Goal: Task Accomplishment & Management: Complete application form

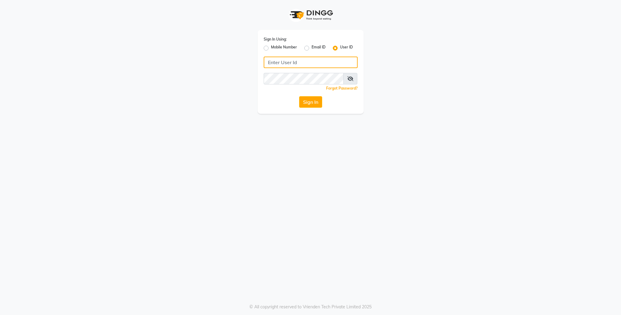
click at [288, 58] on input "Username" at bounding box center [311, 63] width 94 height 12
type input "lit"
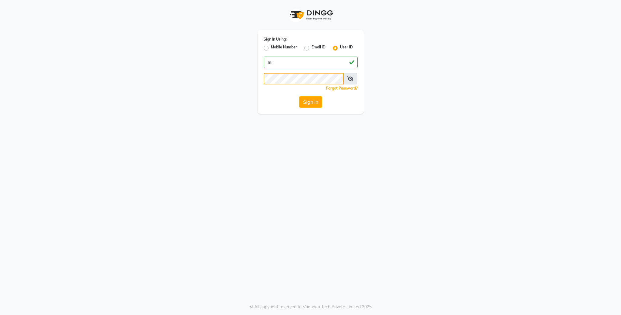
click at [299, 96] on button "Sign In" at bounding box center [310, 102] width 23 height 12
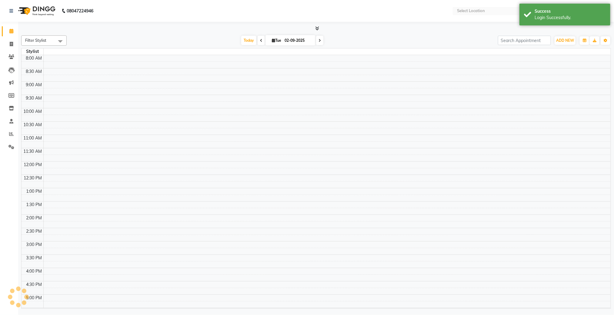
select select "en"
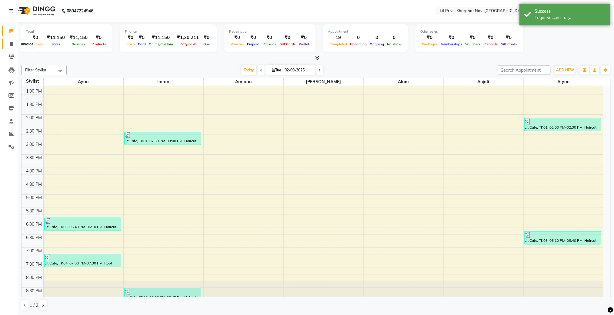
click at [13, 43] on icon at bounding box center [11, 44] width 3 height 5
select select "service"
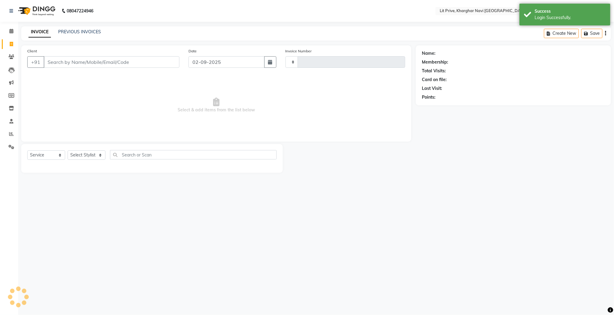
type input "1646"
select select "5625"
click at [87, 152] on select "Select Stylist [PERSON_NAME] [PERSON_NAME] [PERSON_NAME] [PERSON_NAME] [PERSON_…" at bounding box center [87, 155] width 38 height 9
select select "88462"
click at [68, 151] on select "Select Stylist [PERSON_NAME] [PERSON_NAME] [PERSON_NAME] [PERSON_NAME] [PERSON_…" at bounding box center [87, 155] width 38 height 9
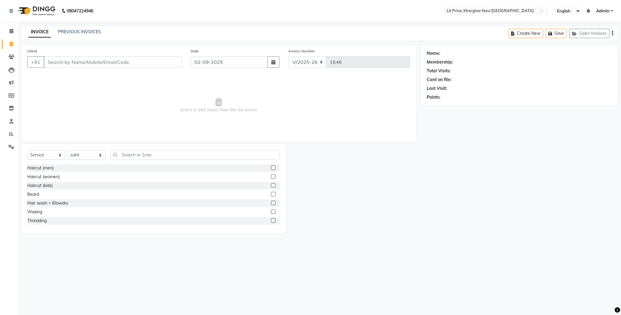
click at [271, 167] on label at bounding box center [273, 168] width 5 height 5
click at [271, 167] on input "checkbox" at bounding box center [273, 168] width 4 height 4
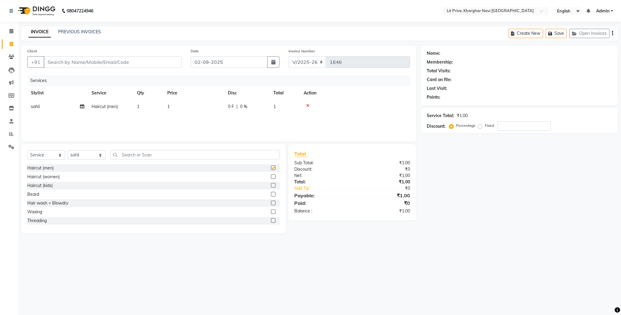
checkbox input "false"
click at [98, 156] on select "Select Stylist [PERSON_NAME] [PERSON_NAME] [PERSON_NAME] [PERSON_NAME] [PERSON_…" at bounding box center [87, 155] width 38 height 9
select select "38391"
click at [68, 151] on select "Select Stylist [PERSON_NAME] [PERSON_NAME] [PERSON_NAME] [PERSON_NAME] [PERSON_…" at bounding box center [87, 155] width 38 height 9
click at [271, 166] on label at bounding box center [273, 168] width 5 height 5
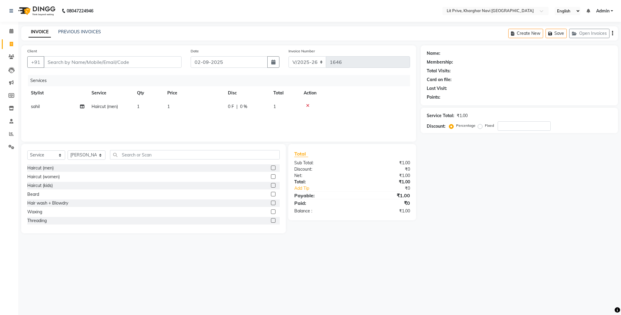
click at [271, 166] on input "checkbox" at bounding box center [273, 168] width 4 height 4
checkbox input "false"
click at [214, 102] on td "1" at bounding box center [194, 107] width 61 height 14
select select "88462"
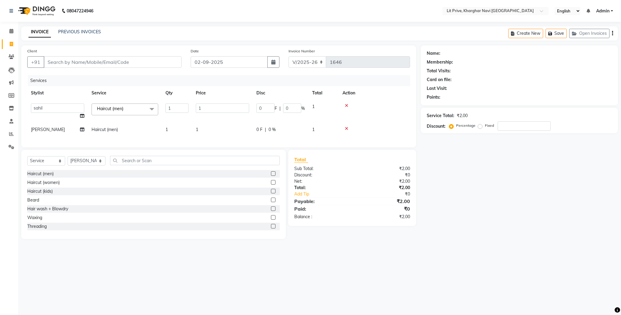
click at [214, 102] on td "1" at bounding box center [222, 111] width 61 height 23
click at [215, 107] on input "1" at bounding box center [222, 108] width 53 height 9
type input "400"
click at [520, 207] on div "Name: Membership: Total Visits: Card on file: Last Visit: Points: Service Total…" at bounding box center [522, 142] width 202 height 194
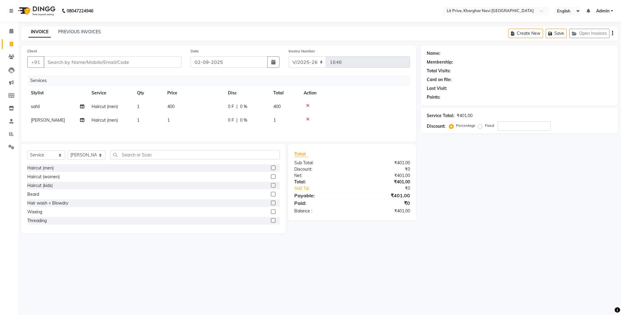
click at [202, 123] on td "1" at bounding box center [194, 121] width 61 height 14
select select "38391"
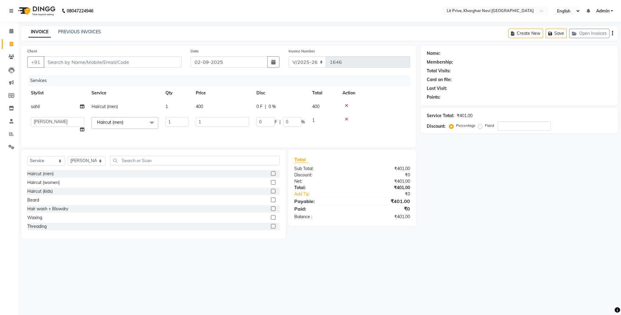
click at [202, 123] on input "1" at bounding box center [222, 121] width 53 height 9
type input "800"
click at [491, 186] on div "Name: Membership: Total Visits: Card on file: Last Visit: Points: Service Total…" at bounding box center [522, 142] width 202 height 194
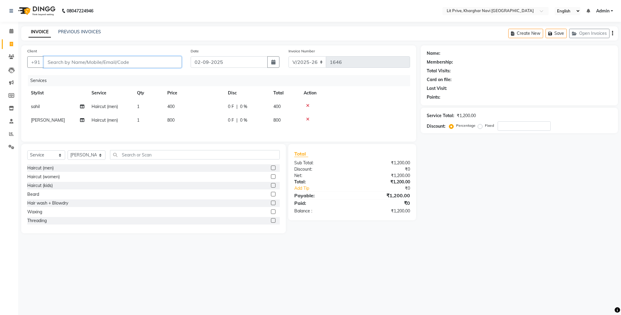
click at [126, 60] on input "Client" at bounding box center [113, 62] width 138 height 12
click at [89, 60] on input "Client" at bounding box center [113, 62] width 138 height 12
type input "l"
type input "0"
click at [79, 78] on ngb-highlight "8693000021" at bounding box center [85, 76] width 30 height 6
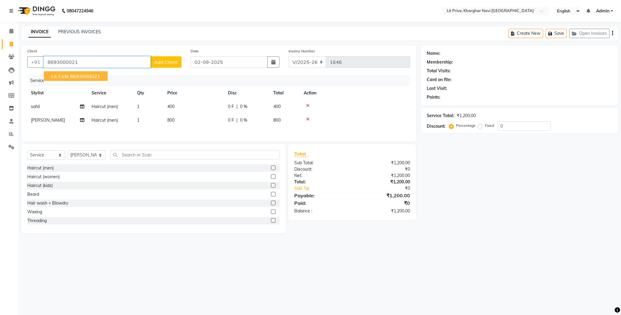
type input "8693000021"
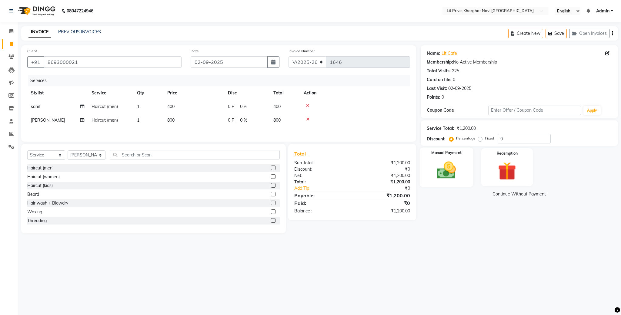
click at [449, 174] on img at bounding box center [446, 171] width 31 height 22
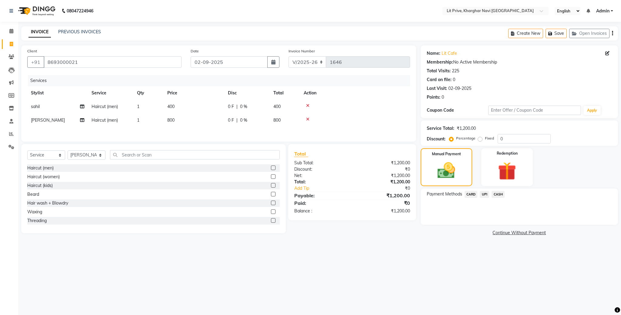
click at [484, 194] on span "UPI" at bounding box center [484, 194] width 9 height 7
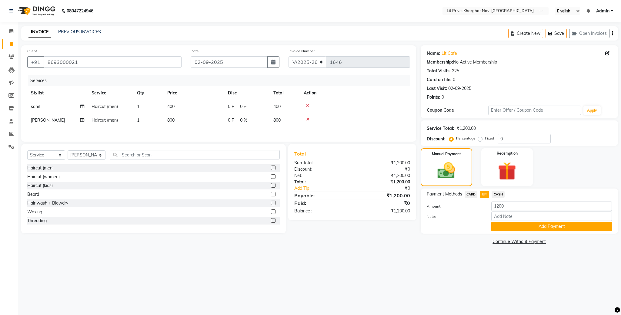
click at [504, 239] on link "Continue Without Payment" at bounding box center [519, 242] width 195 height 6
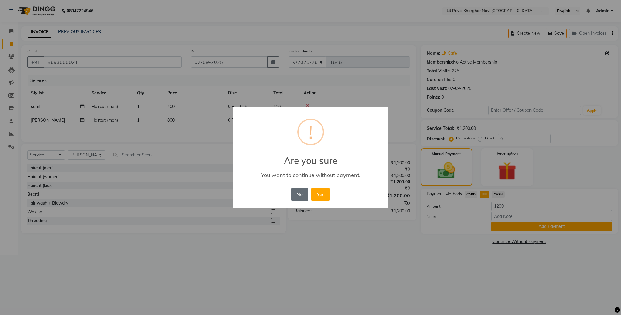
click at [302, 195] on button "No" at bounding box center [299, 194] width 17 height 13
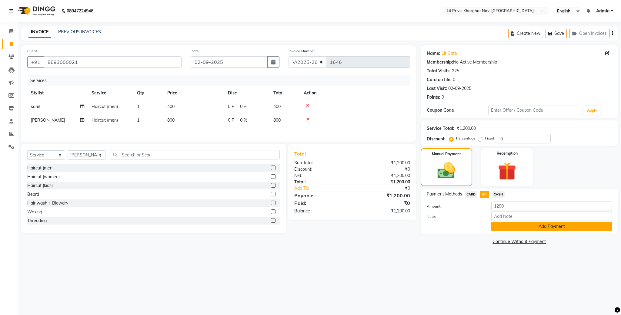
click at [524, 225] on button "Add Payment" at bounding box center [551, 226] width 121 height 9
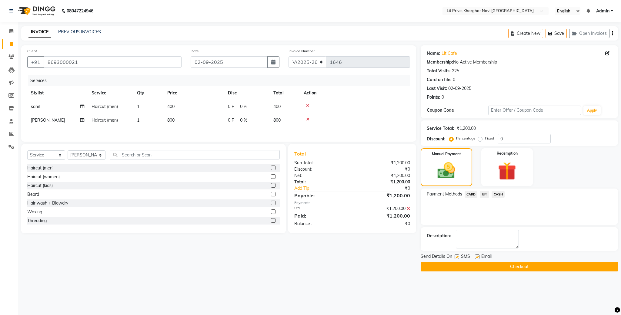
click at [478, 258] on label at bounding box center [477, 257] width 5 height 5
click at [478, 258] on input "checkbox" at bounding box center [477, 257] width 4 height 4
checkbox input "false"
click at [457, 258] on label at bounding box center [456, 257] width 5 height 5
click at [457, 258] on input "checkbox" at bounding box center [456, 257] width 4 height 4
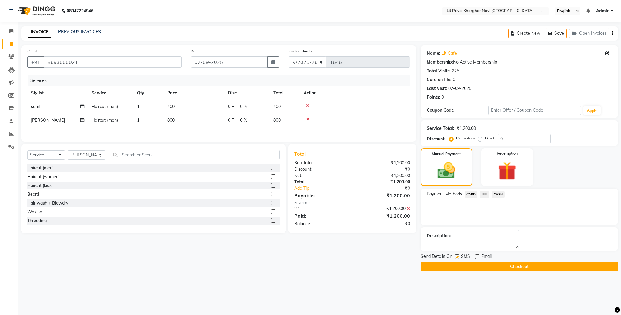
checkbox input "false"
click at [459, 265] on button "Checkout" at bounding box center [519, 266] width 197 height 9
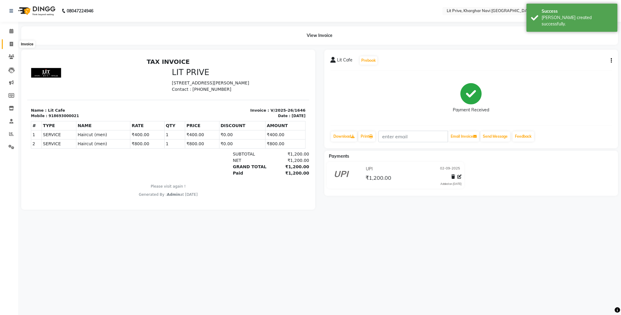
click at [14, 45] on span at bounding box center [11, 44] width 11 height 7
select select "service"
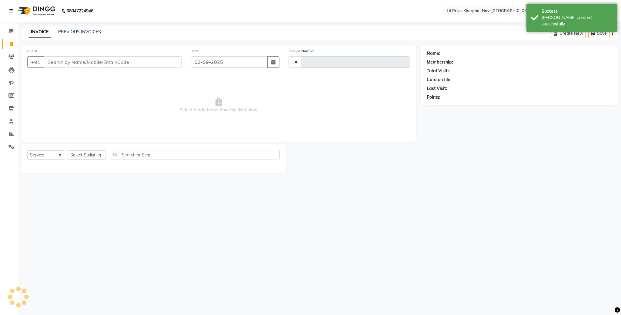
type input "1647"
select select "5625"
click at [11, 10] on icon at bounding box center [11, 11] width 4 height 4
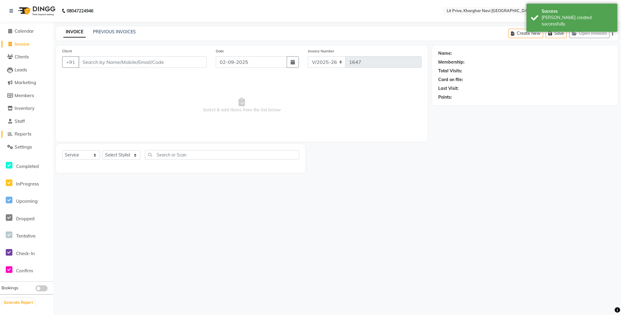
click at [17, 133] on span "Reports" at bounding box center [23, 134] width 17 height 6
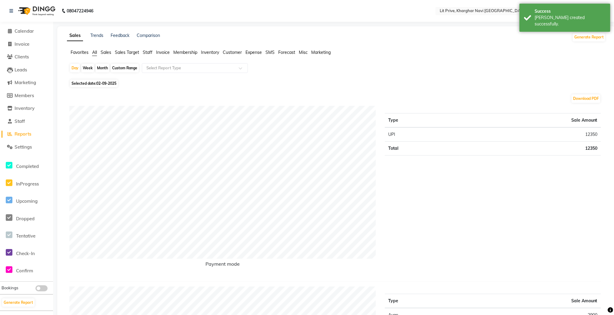
click at [149, 51] on span "Staff" at bounding box center [148, 52] width 10 height 5
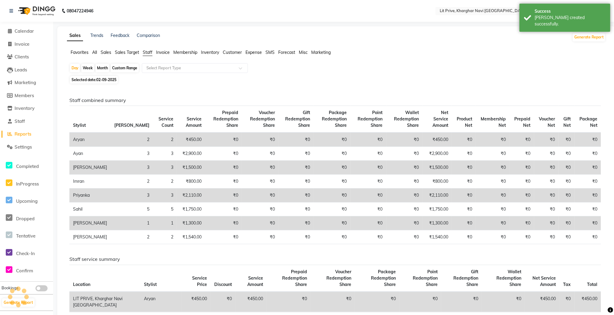
click at [105, 69] on div "Month" at bounding box center [102, 68] width 14 height 8
select select "9"
select select "2025"
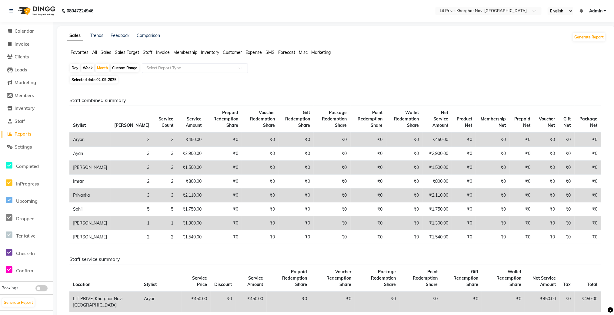
click at [112, 79] on span "02-09-2025" at bounding box center [106, 80] width 20 height 5
select select "9"
select select "2025"
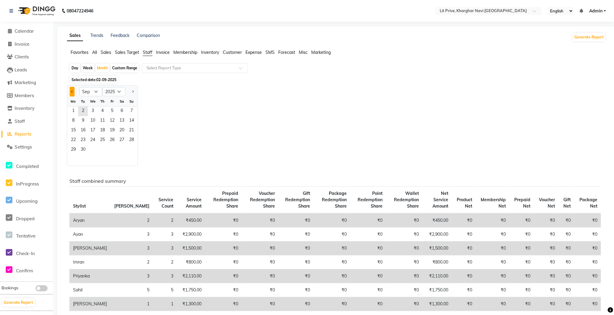
click at [71, 93] on span "Previous month" at bounding box center [72, 92] width 2 height 2
select select "8"
click at [75, 71] on div "Day" at bounding box center [75, 68] width 10 height 8
select select "9"
select select "2025"
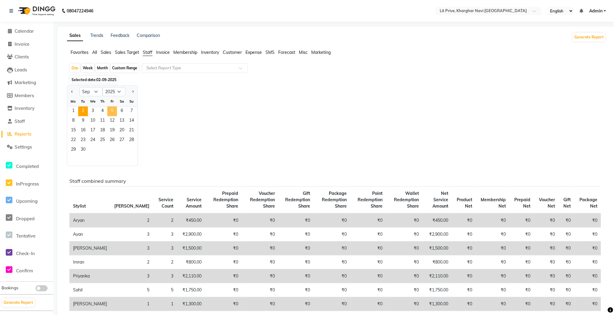
click at [114, 112] on span "5" at bounding box center [112, 112] width 10 height 10
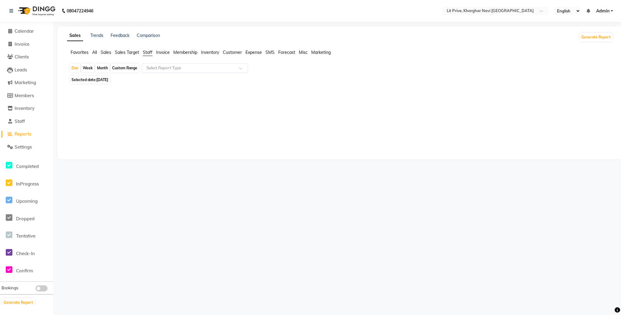
click at [233, 69] on div at bounding box center [194, 68] width 105 height 6
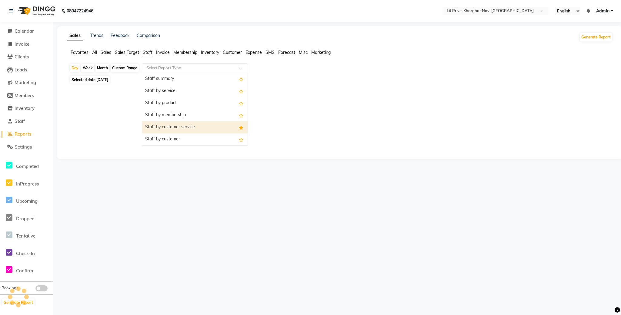
click at [215, 123] on div "Staff by customer service" at bounding box center [194, 127] width 105 height 12
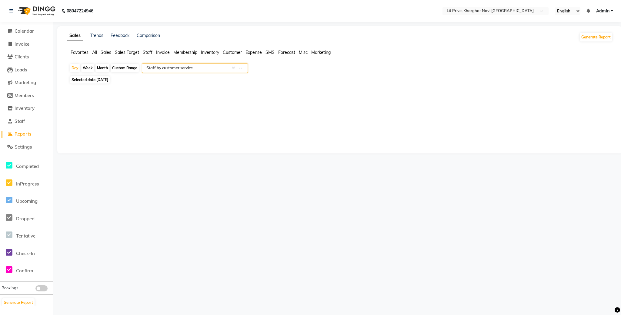
click at [108, 81] on span "[DATE]" at bounding box center [102, 80] width 12 height 5
select select "9"
select select "2025"
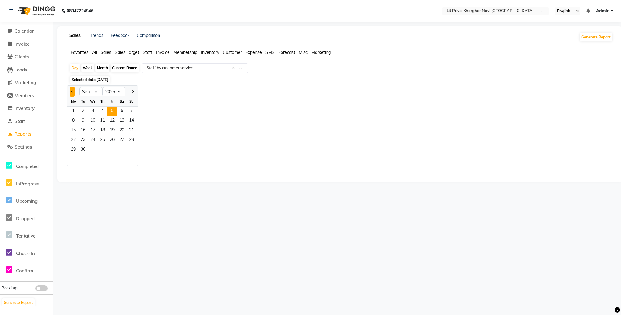
click at [73, 93] on button "Previous month" at bounding box center [72, 92] width 5 height 10
select select "8"
click at [86, 122] on span "5" at bounding box center [83, 121] width 10 height 10
select select "filtered_report"
select select "csv"
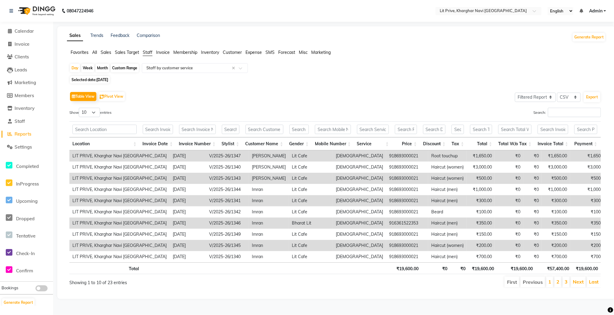
click at [558, 121] on div "Location Invoice Date Invoice Number Stylist Customer Name Gender Mobile Number…" at bounding box center [334, 135] width 531 height 31
click at [560, 114] on input "Search:" at bounding box center [574, 112] width 53 height 9
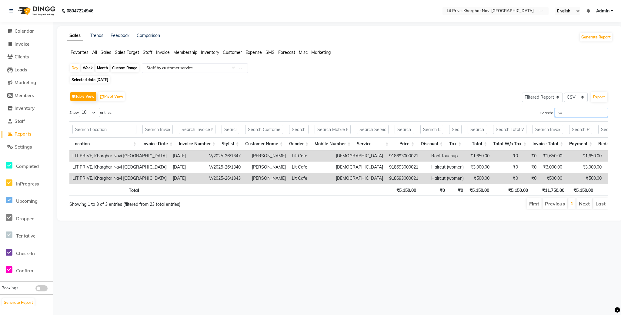
type input "s"
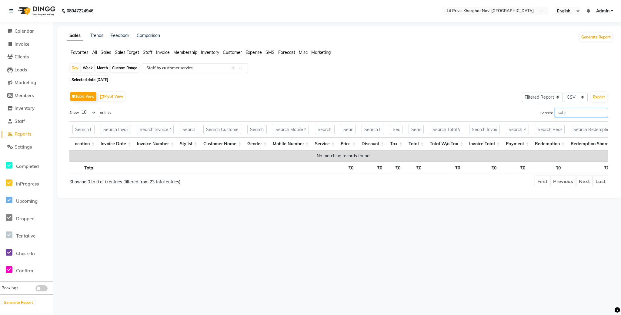
type input "sahi"
click at [106, 78] on span "Selected date: [DATE]" at bounding box center [90, 80] width 40 height 8
select select "8"
select select "2025"
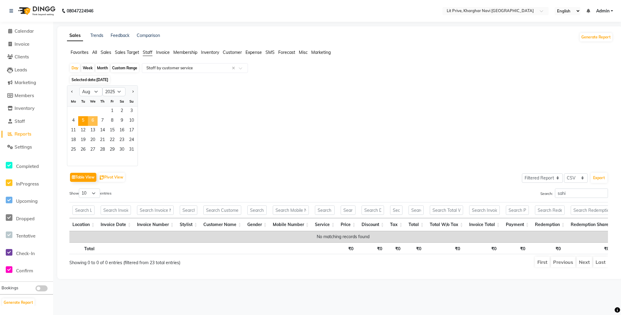
click at [92, 120] on span "6" at bounding box center [93, 121] width 10 height 10
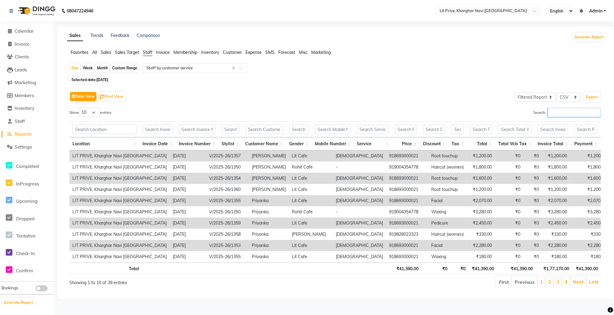
click at [557, 116] on input "Search:" at bounding box center [574, 112] width 53 height 9
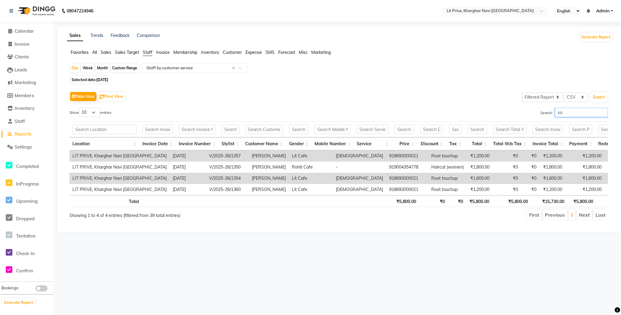
type input "s"
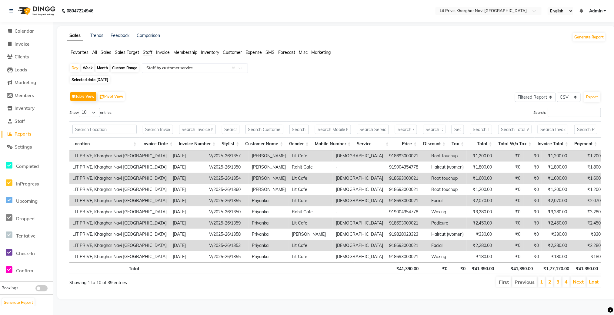
click at [108, 80] on span "[DATE]" at bounding box center [102, 80] width 12 height 5
select select "8"
select select "2025"
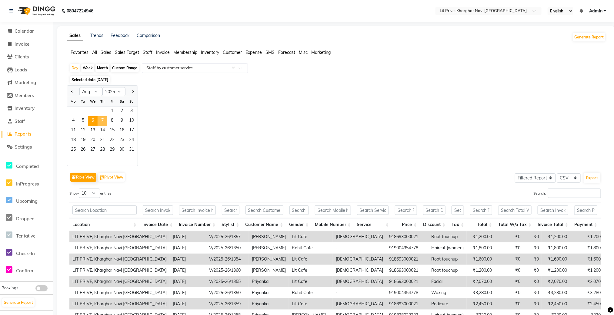
click at [102, 119] on span "7" at bounding box center [103, 121] width 10 height 10
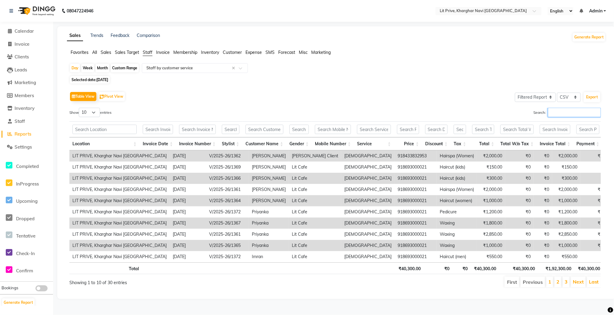
click at [581, 115] on input "Search:" at bounding box center [574, 112] width 53 height 9
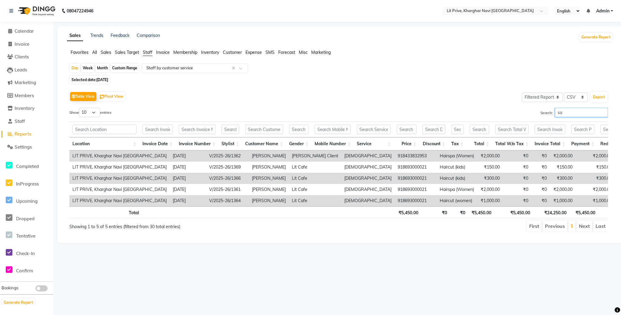
type input "s"
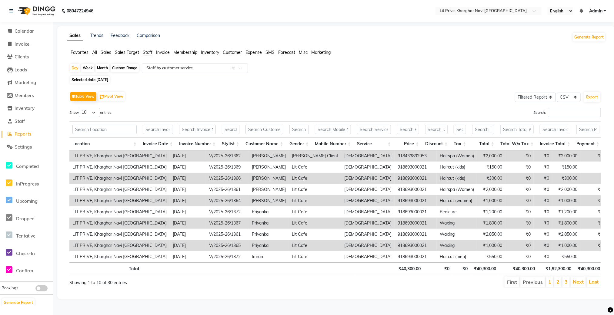
click at [107, 79] on span "[DATE]" at bounding box center [102, 80] width 12 height 5
select select "8"
select select "2025"
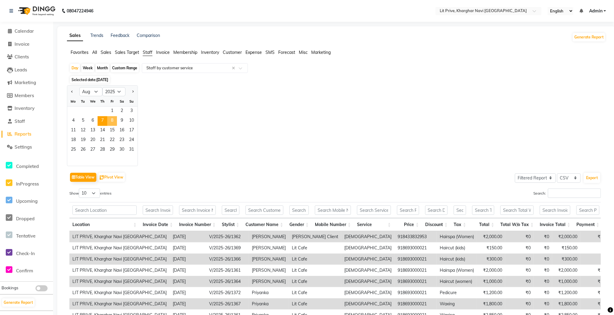
click at [112, 118] on span "8" at bounding box center [112, 121] width 10 height 10
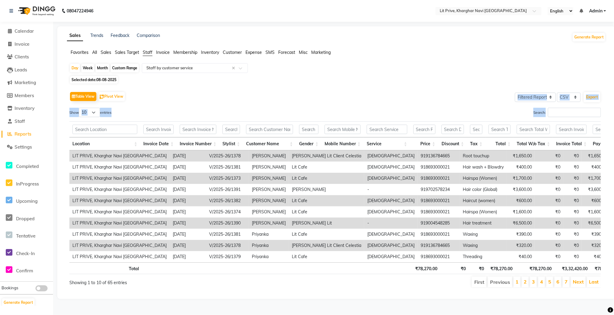
drag, startPoint x: 255, startPoint y: 121, endPoint x: 470, endPoint y: 104, distance: 216.1
click at [470, 104] on div "Table View Pivot View Select Full Report Filtered Report Select CSV PDF Export …" at bounding box center [334, 189] width 531 height 198
drag, startPoint x: 470, startPoint y: 104, endPoint x: 560, endPoint y: 108, distance: 90.1
click at [560, 108] on input "Search:" at bounding box center [574, 112] width 53 height 9
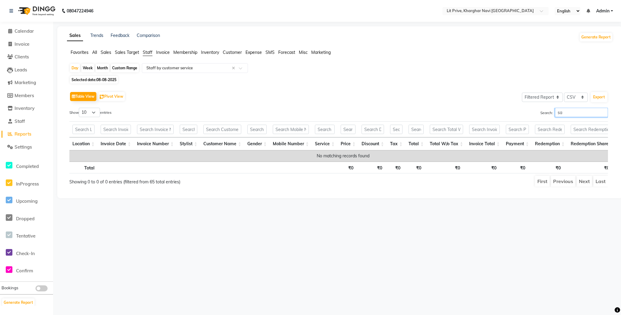
type input "s"
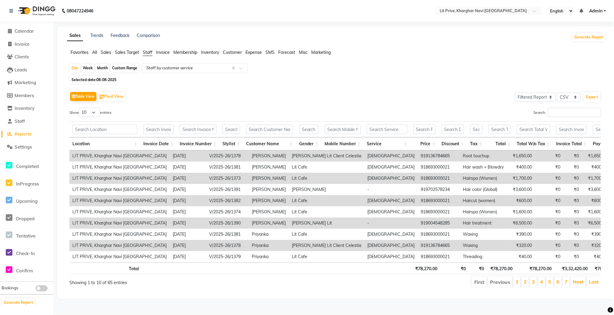
click at [108, 80] on span "08-08-2025" at bounding box center [106, 80] width 20 height 5
select select "8"
select select "2025"
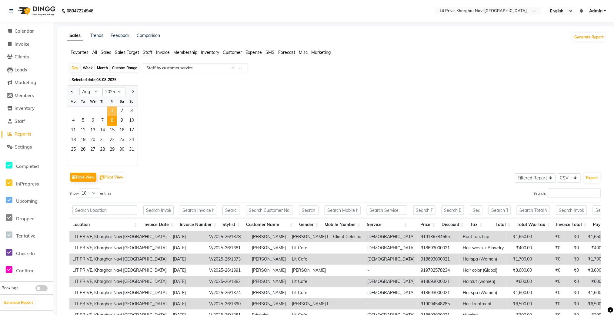
click at [113, 113] on span "1" at bounding box center [112, 112] width 10 height 10
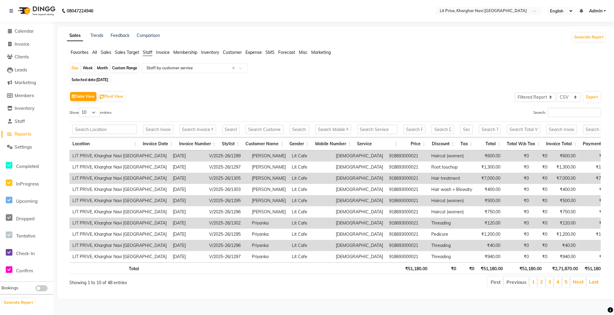
click at [101, 71] on div "Month" at bounding box center [102, 68] width 14 height 8
select select "8"
select select "2025"
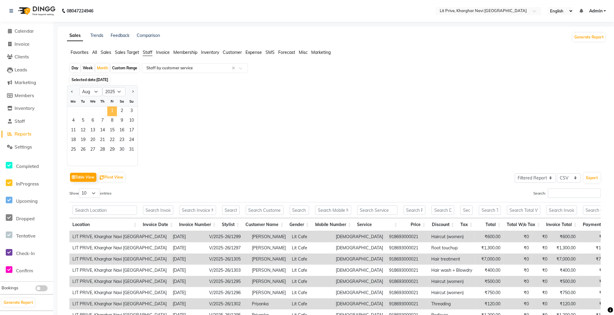
click at [115, 108] on span "1" at bounding box center [112, 112] width 10 height 10
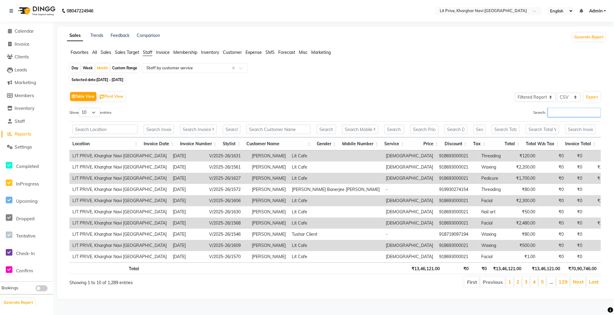
click at [579, 115] on input "Search:" at bounding box center [574, 112] width 53 height 9
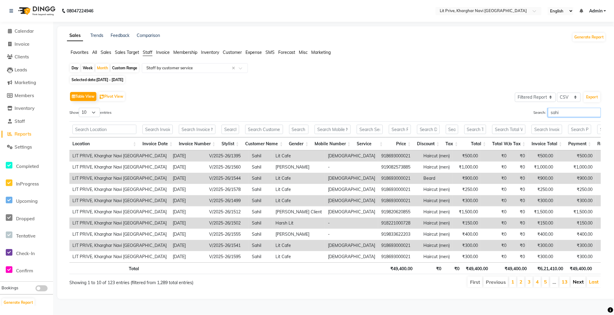
type input "sahi"
click at [574, 285] on link "Next" at bounding box center [578, 282] width 11 height 6
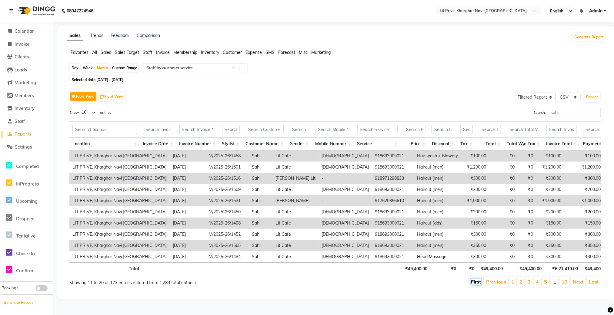
click at [476, 285] on link "First" at bounding box center [476, 282] width 10 height 6
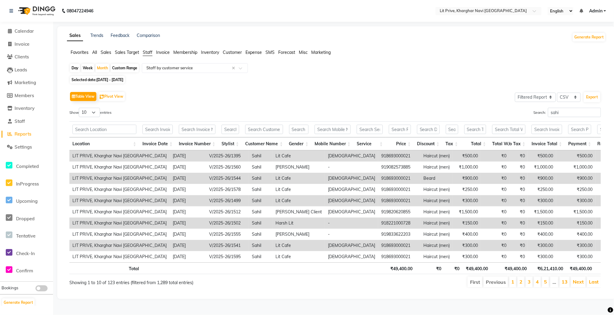
click at [77, 68] on div "Day" at bounding box center [75, 68] width 10 height 8
select select "8"
select select "2025"
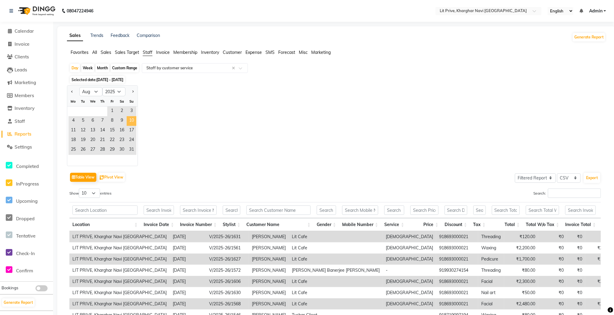
click at [128, 120] on span "10" at bounding box center [132, 121] width 10 height 10
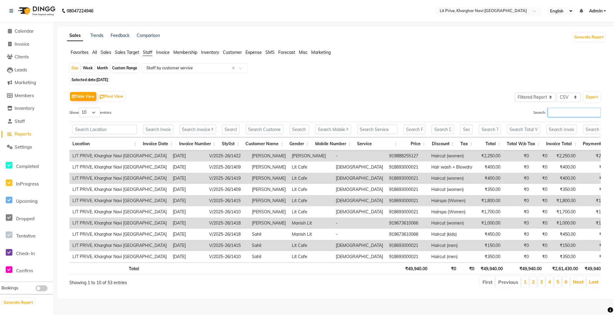
click at [556, 112] on input "Search:" at bounding box center [574, 112] width 53 height 9
type input "s"
click at [108, 81] on span "[DATE]" at bounding box center [102, 80] width 12 height 5
select select "8"
select select "2025"
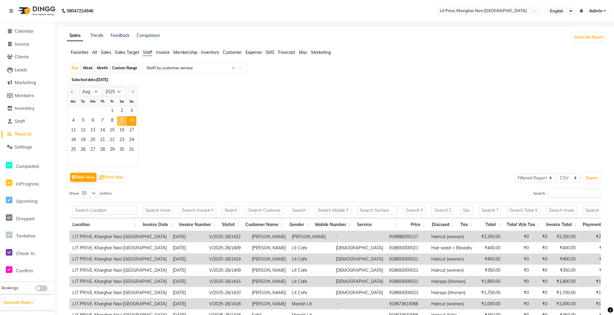
click at [125, 125] on span "9" at bounding box center [122, 121] width 10 height 10
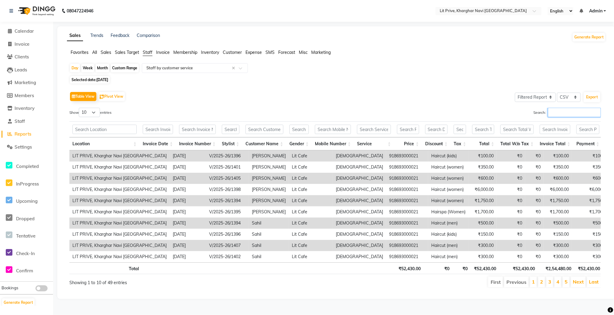
click at [577, 110] on input "Search:" at bounding box center [574, 112] width 53 height 9
type input "s"
click at [108, 82] on span "[DATE]" at bounding box center [102, 80] width 12 height 5
select select "8"
select select "2025"
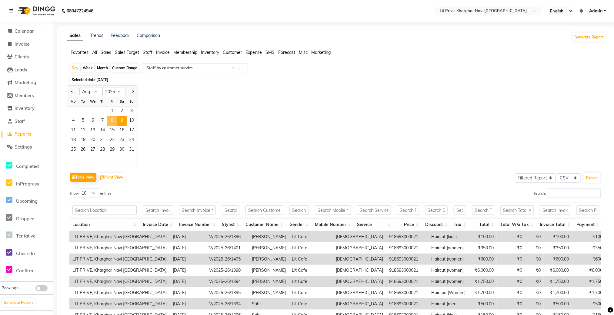
click at [114, 123] on span "8" at bounding box center [112, 121] width 10 height 10
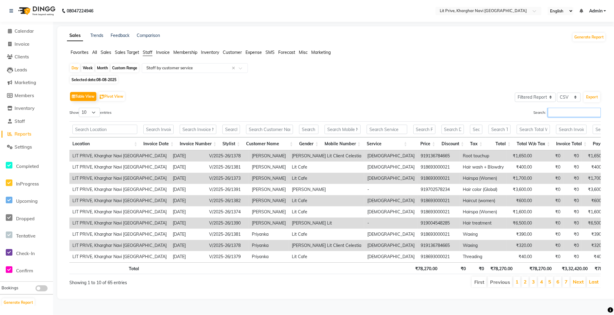
click at [558, 113] on input "Search:" at bounding box center [574, 112] width 53 height 9
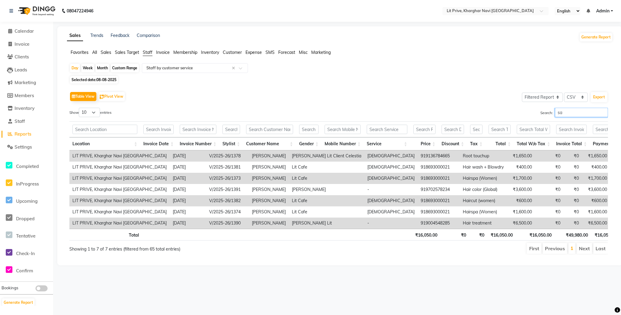
type input "s"
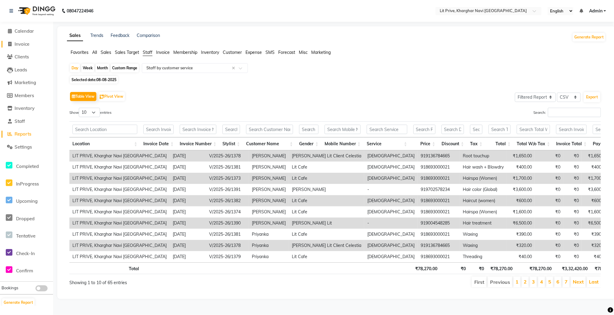
click at [28, 44] on span "Invoice" at bounding box center [22, 44] width 15 height 6
select select "service"
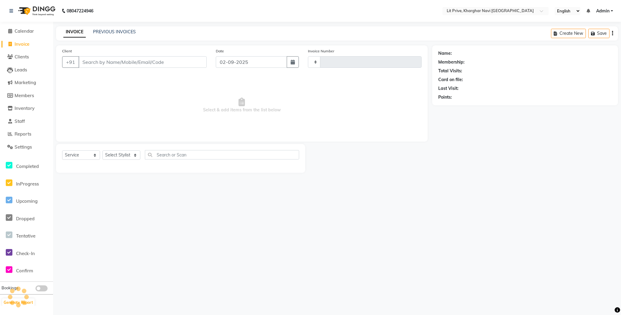
type input "1647"
select select "5625"
